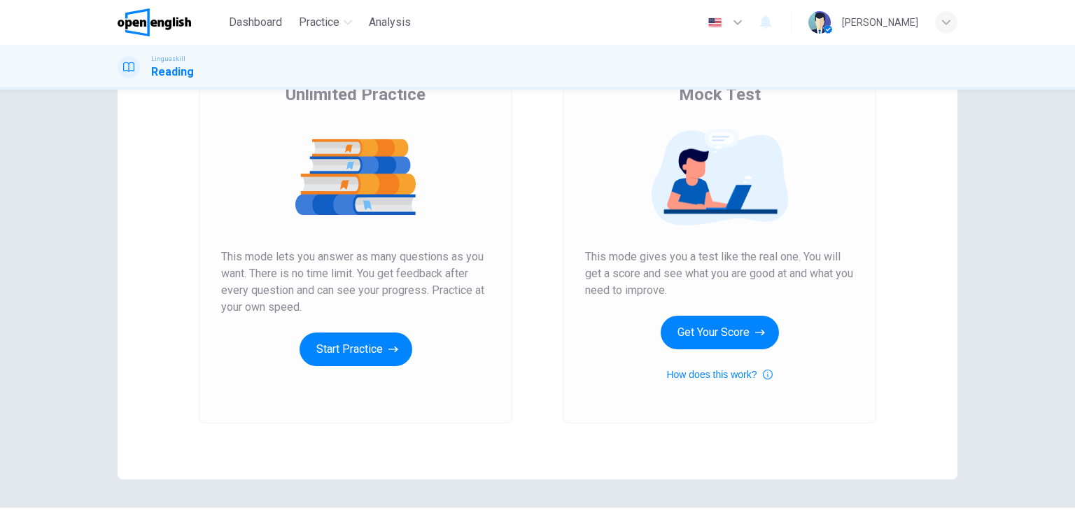
scroll to position [145, 0]
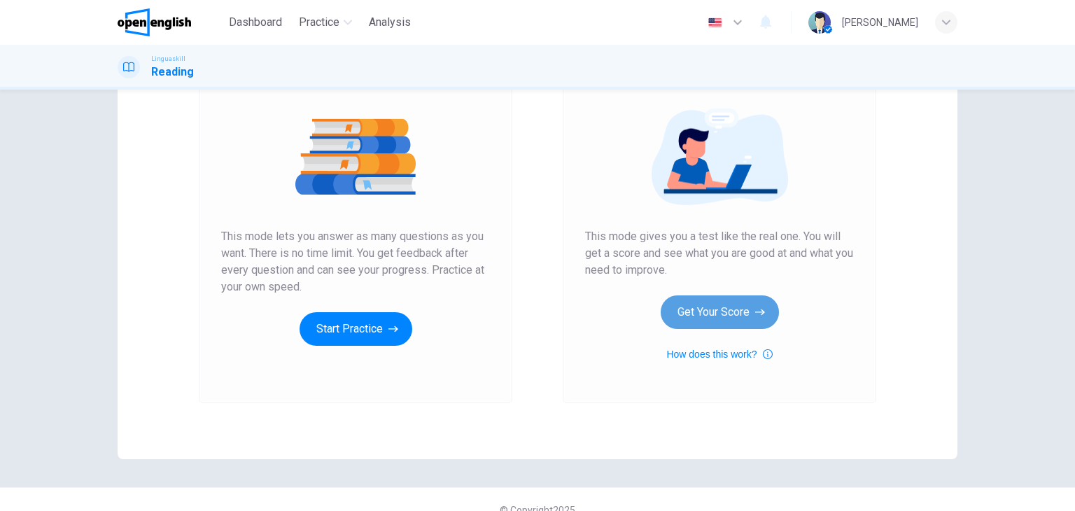
click at [702, 311] on button "Get Your Score" at bounding box center [720, 312] width 118 height 34
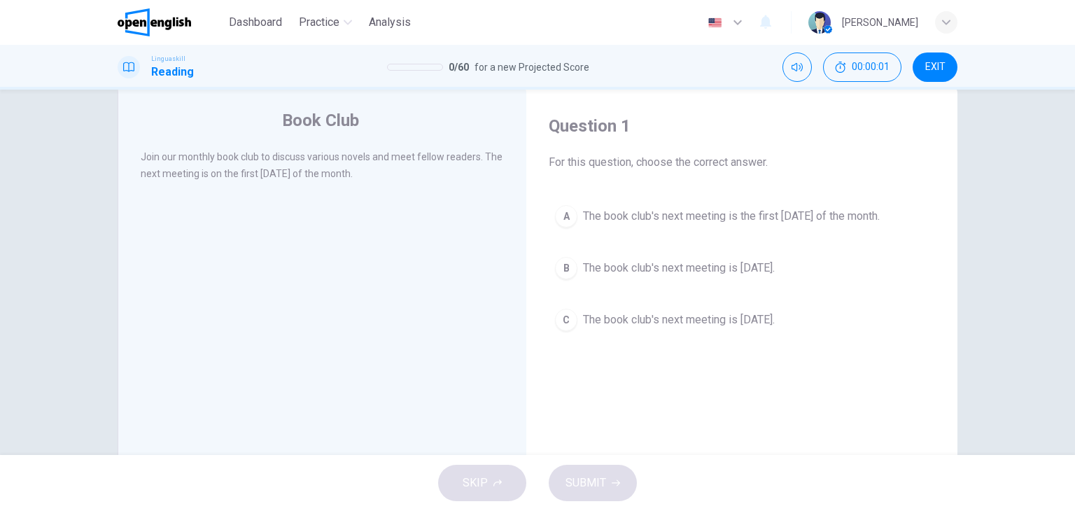
scroll to position [31, 0]
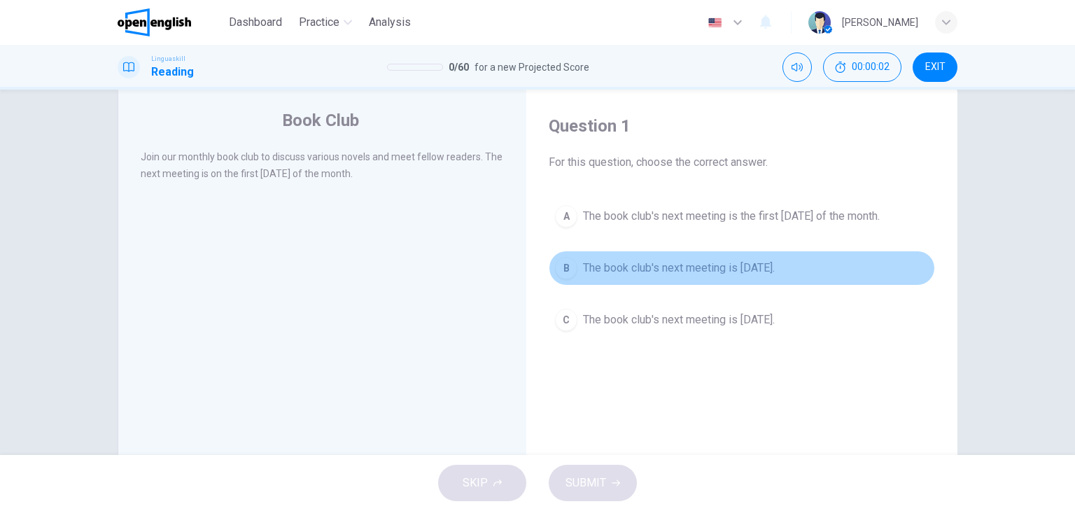
click at [563, 264] on div "B" at bounding box center [566, 268] width 22 height 22
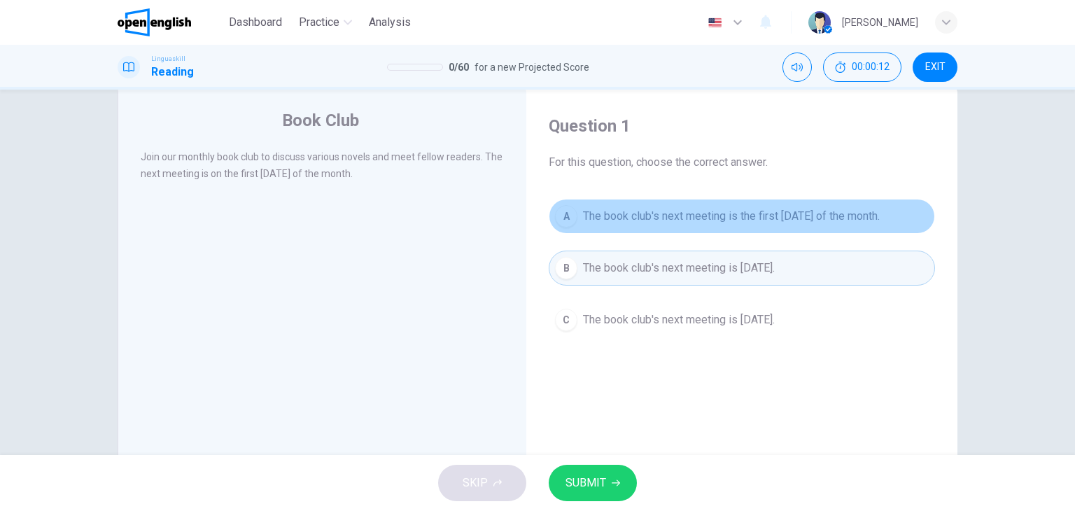
click at [684, 219] on span "The book club's next meeting is the first [DATE] of the month." at bounding box center [731, 216] width 297 height 17
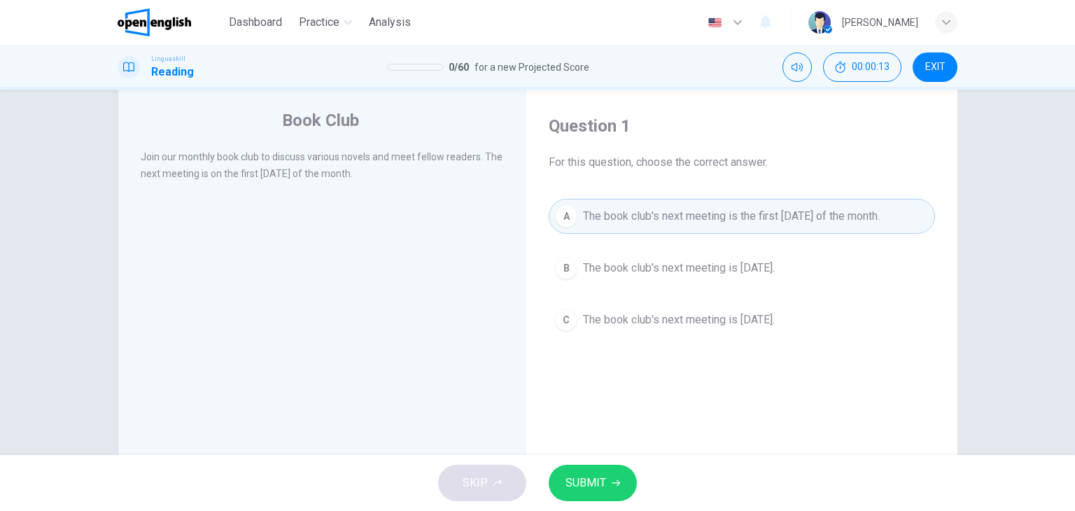
click at [578, 486] on span "SUBMIT" at bounding box center [585, 483] width 41 height 20
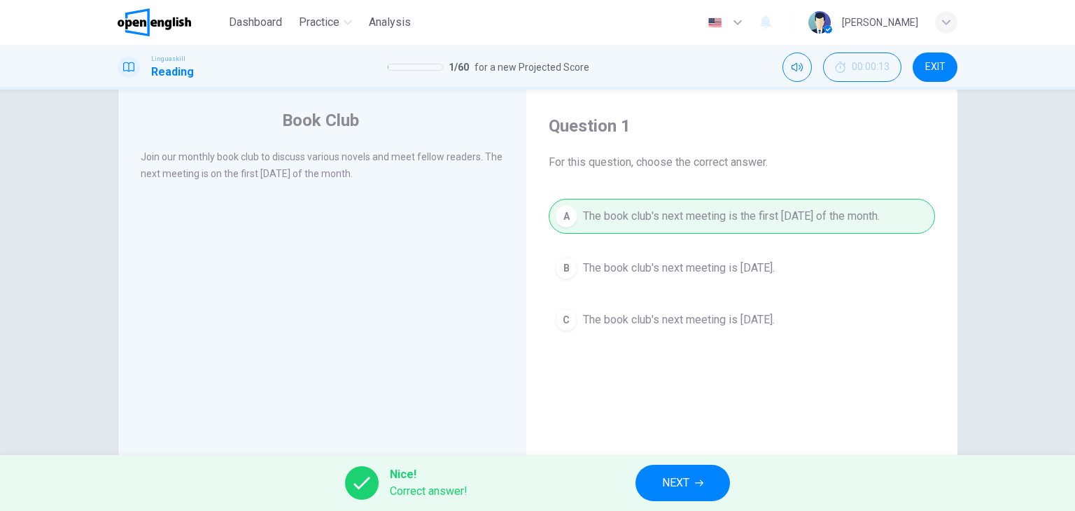
click at [661, 477] on button "NEXT" at bounding box center [682, 483] width 94 height 36
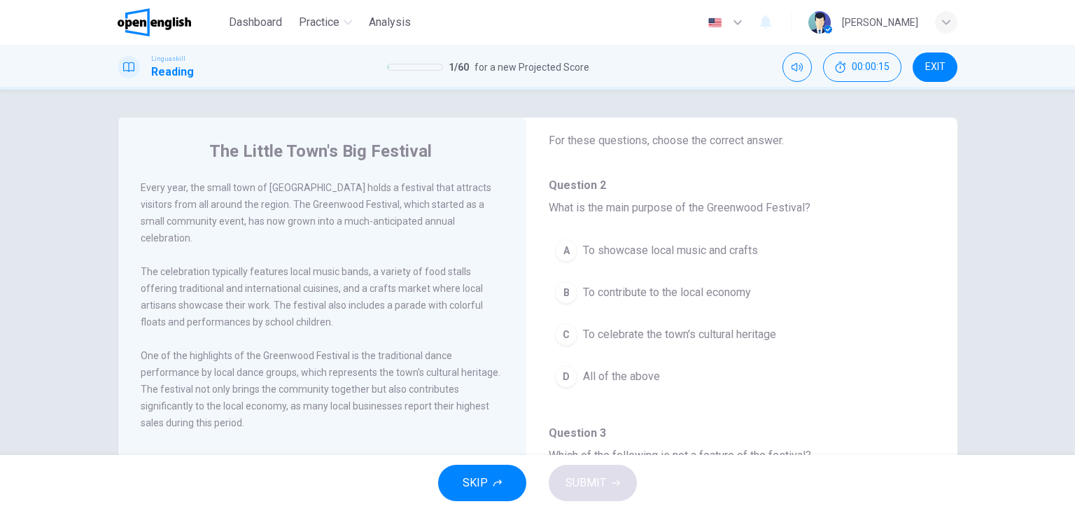
scroll to position [67, 0]
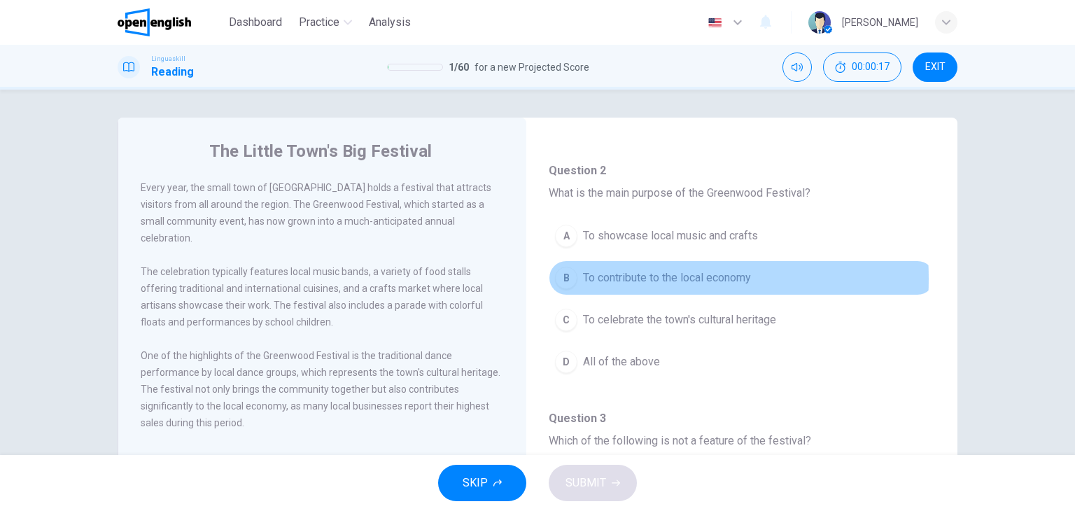
click at [609, 278] on span "To contribute to the local economy" at bounding box center [667, 277] width 168 height 17
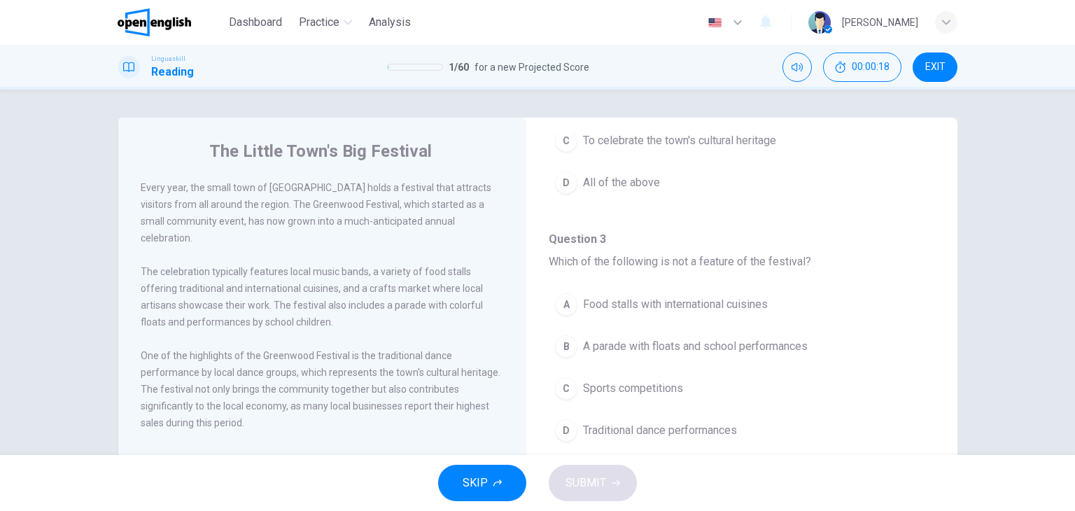
scroll to position [270, 0]
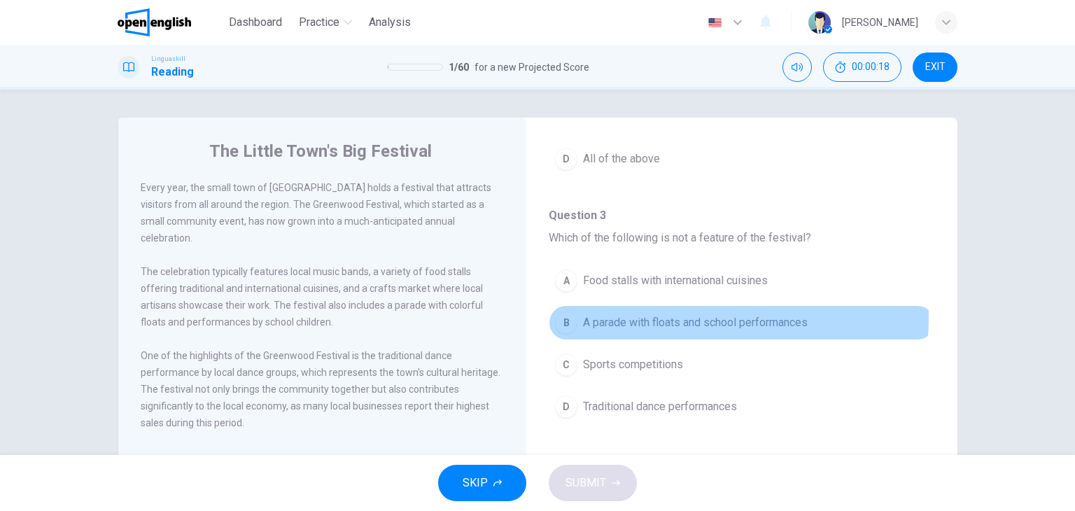
click at [610, 315] on span "A parade with floats and school performances" at bounding box center [695, 322] width 225 height 17
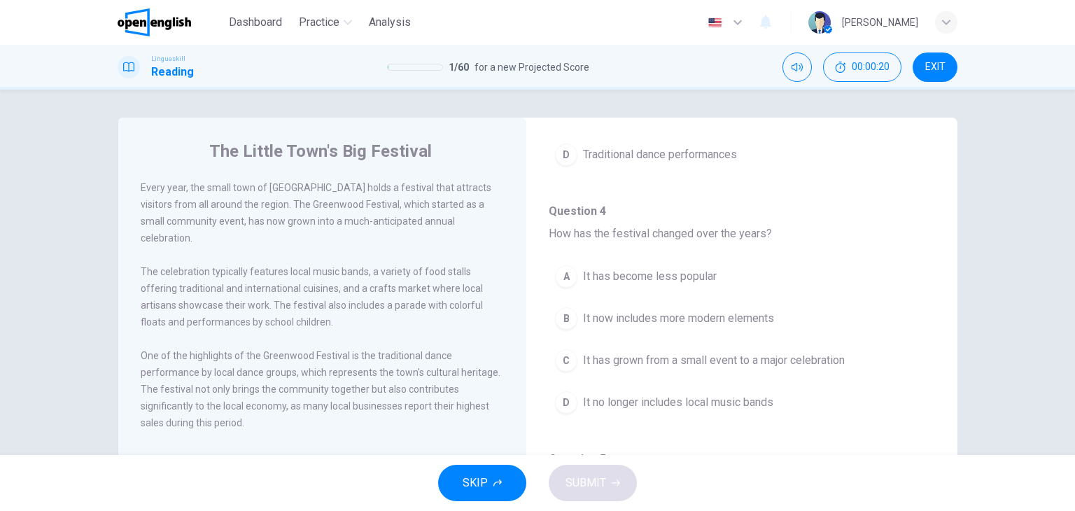
click at [612, 385] on button "D It no longer includes local music bands" at bounding box center [742, 402] width 386 height 35
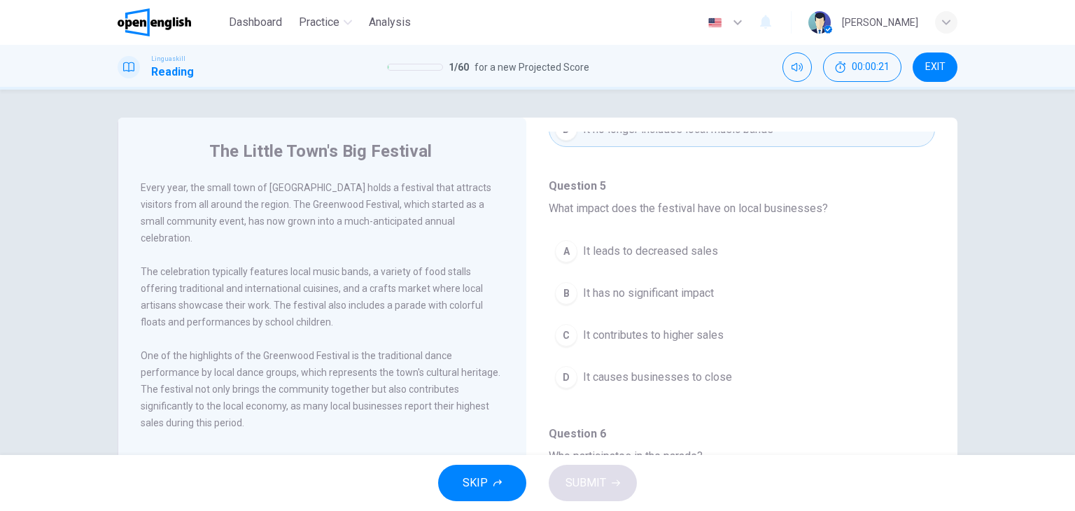
scroll to position [800, 0]
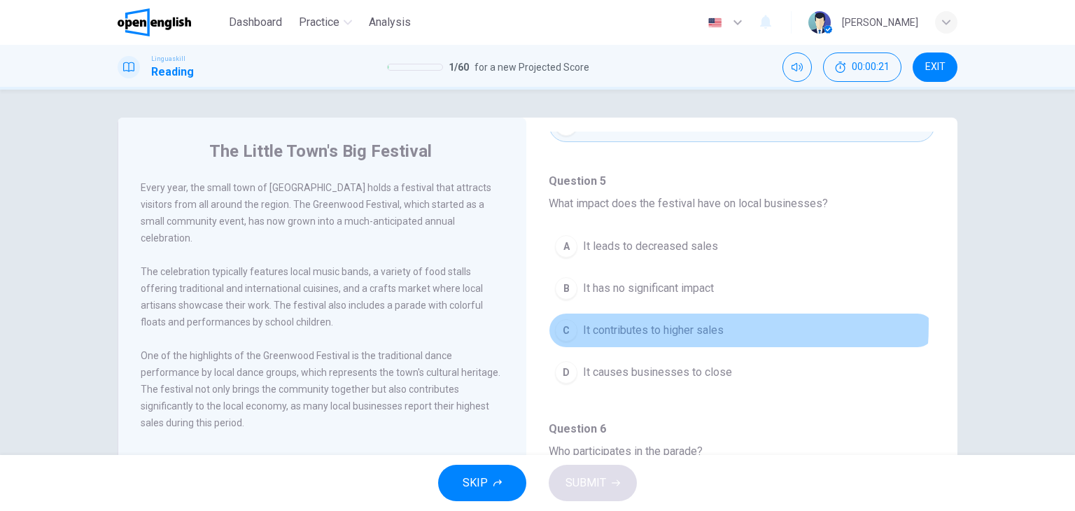
click at [620, 322] on span "It contributes to higher sales" at bounding box center [653, 330] width 141 height 17
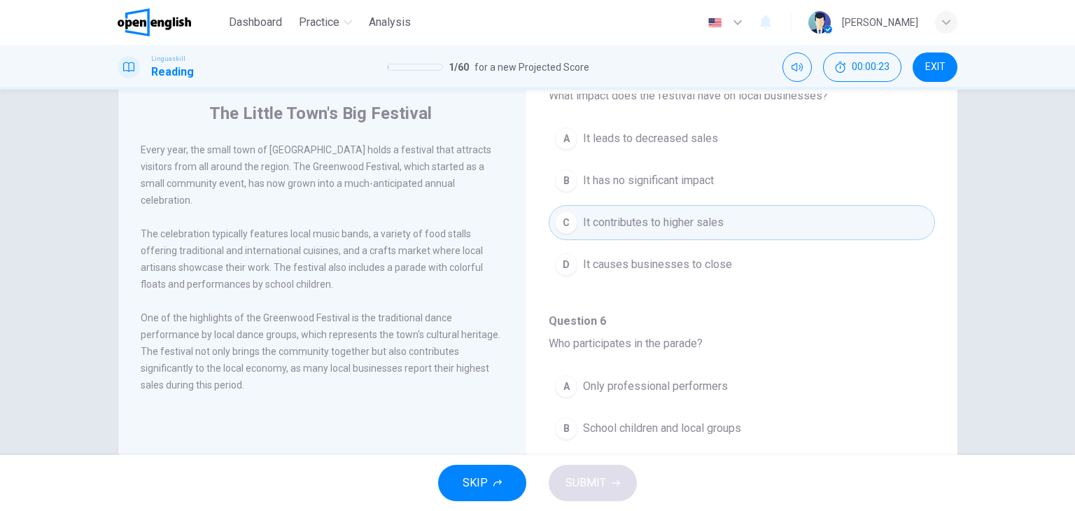
scroll to position [24, 0]
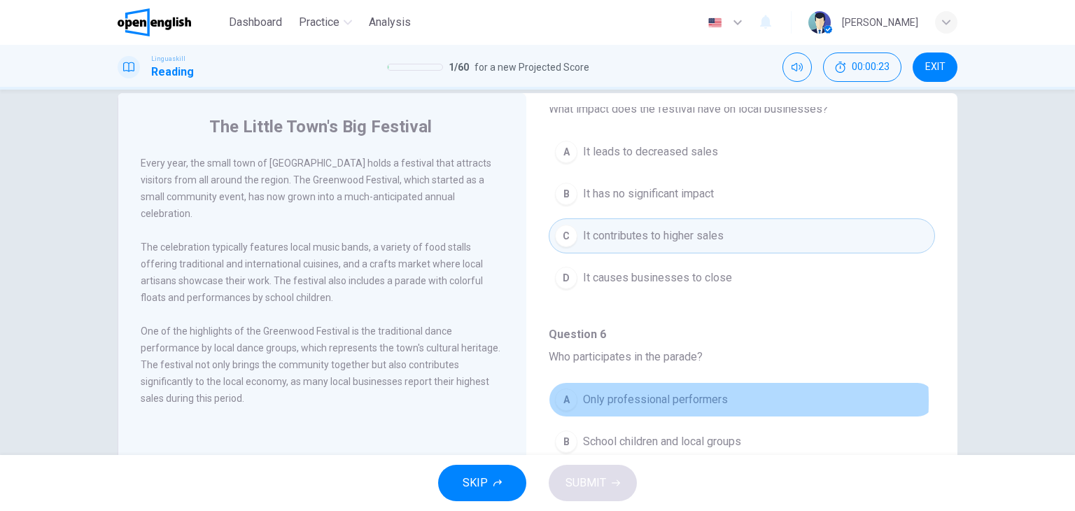
click at [630, 395] on span "Only professional performers" at bounding box center [655, 399] width 145 height 17
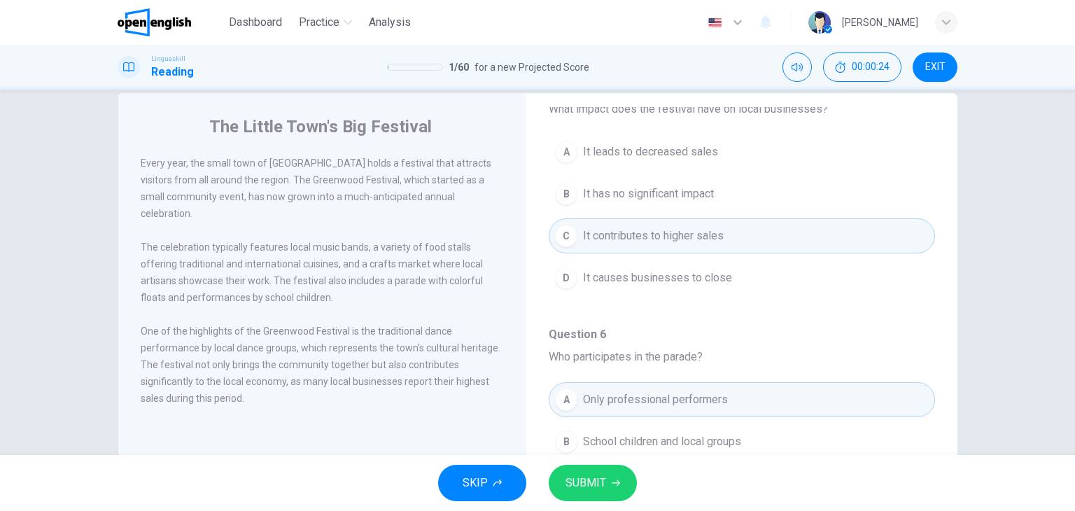
scroll to position [177, 0]
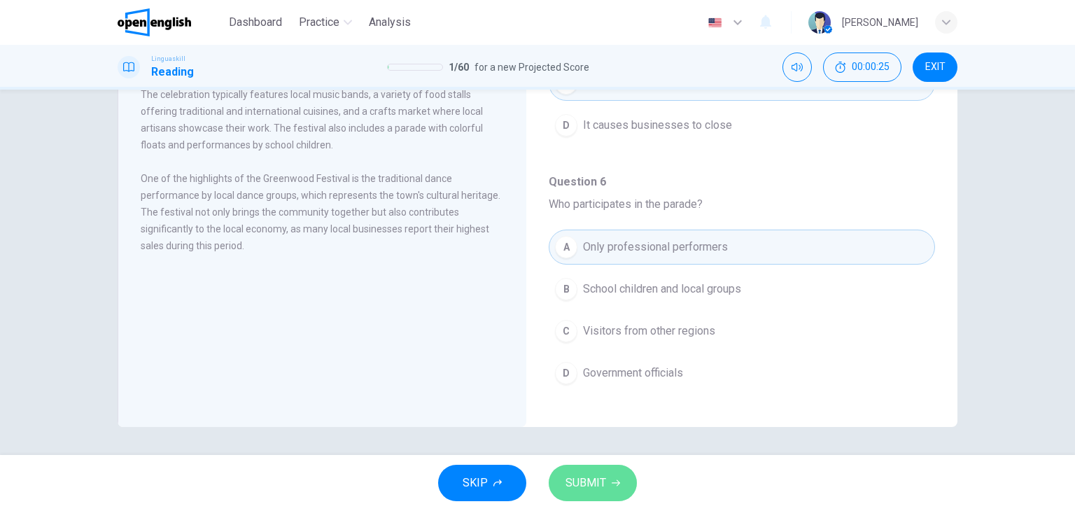
click at [588, 482] on span "SUBMIT" at bounding box center [585, 483] width 41 height 20
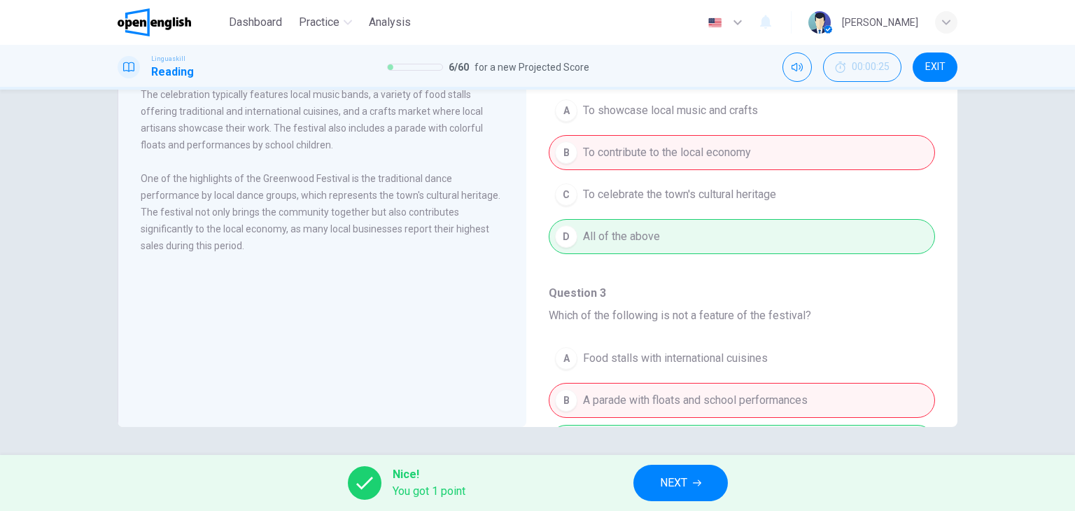
scroll to position [0, 0]
